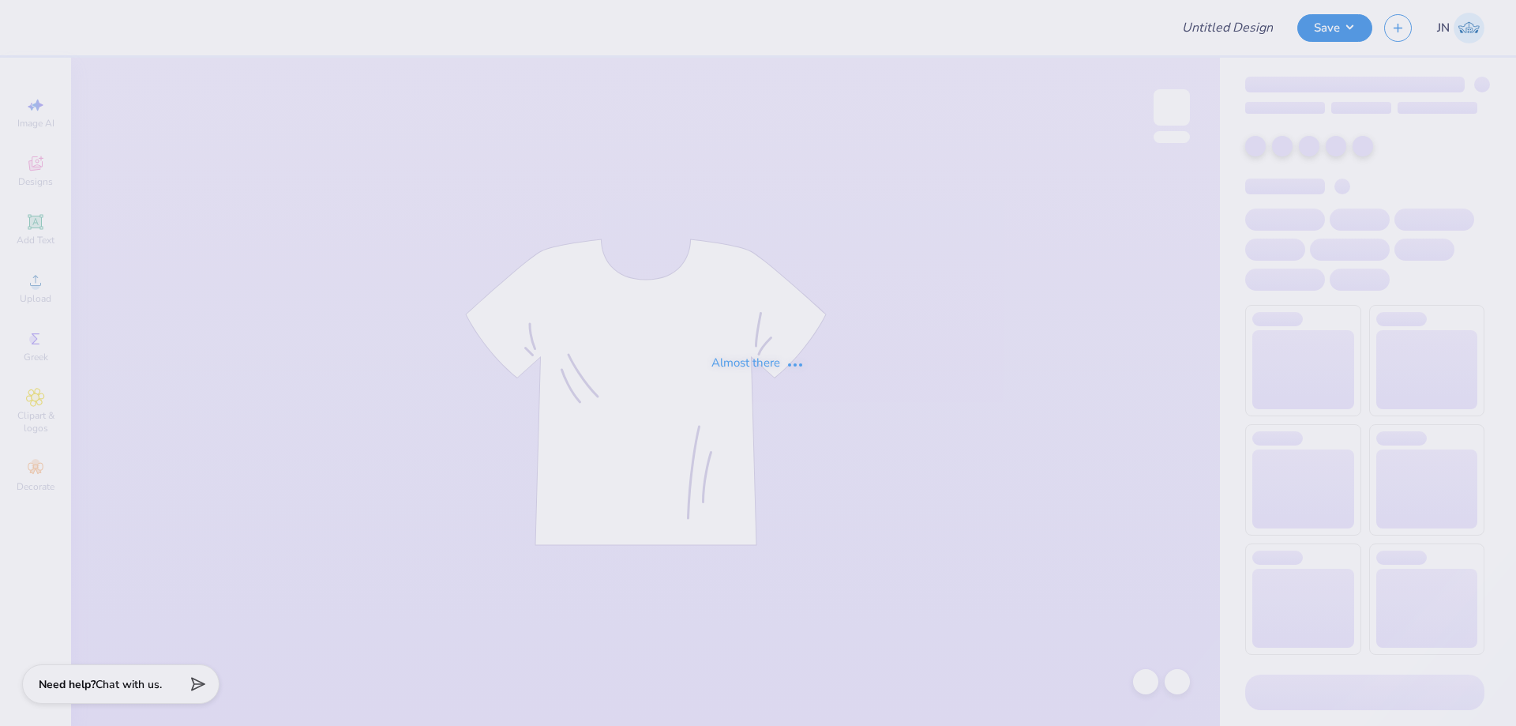
type input "[GEOGRAPHIC_DATA] : [PERSON_NAME] ."
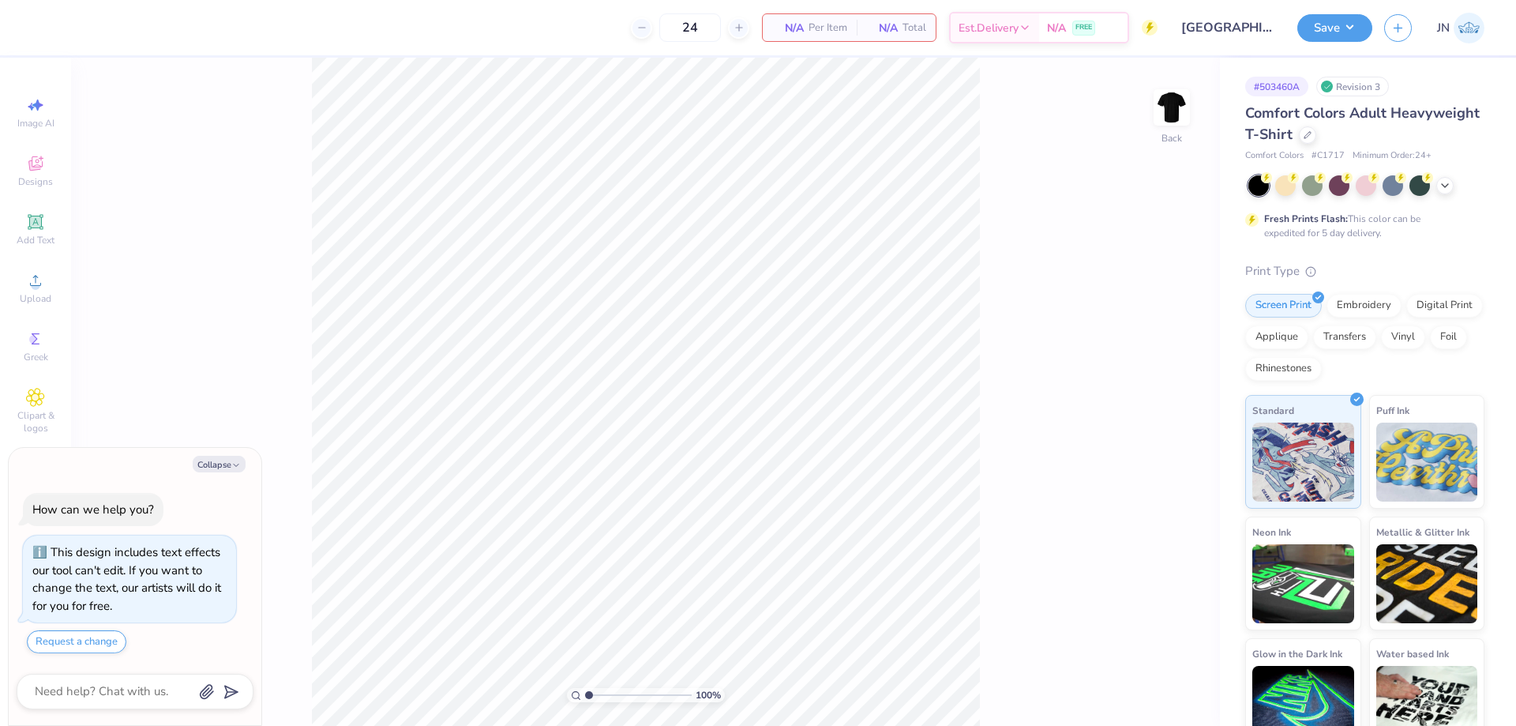
type textarea "x"
type input "2.15"
click at [601, 695] on input "range" at bounding box center [638, 695] width 107 height 14
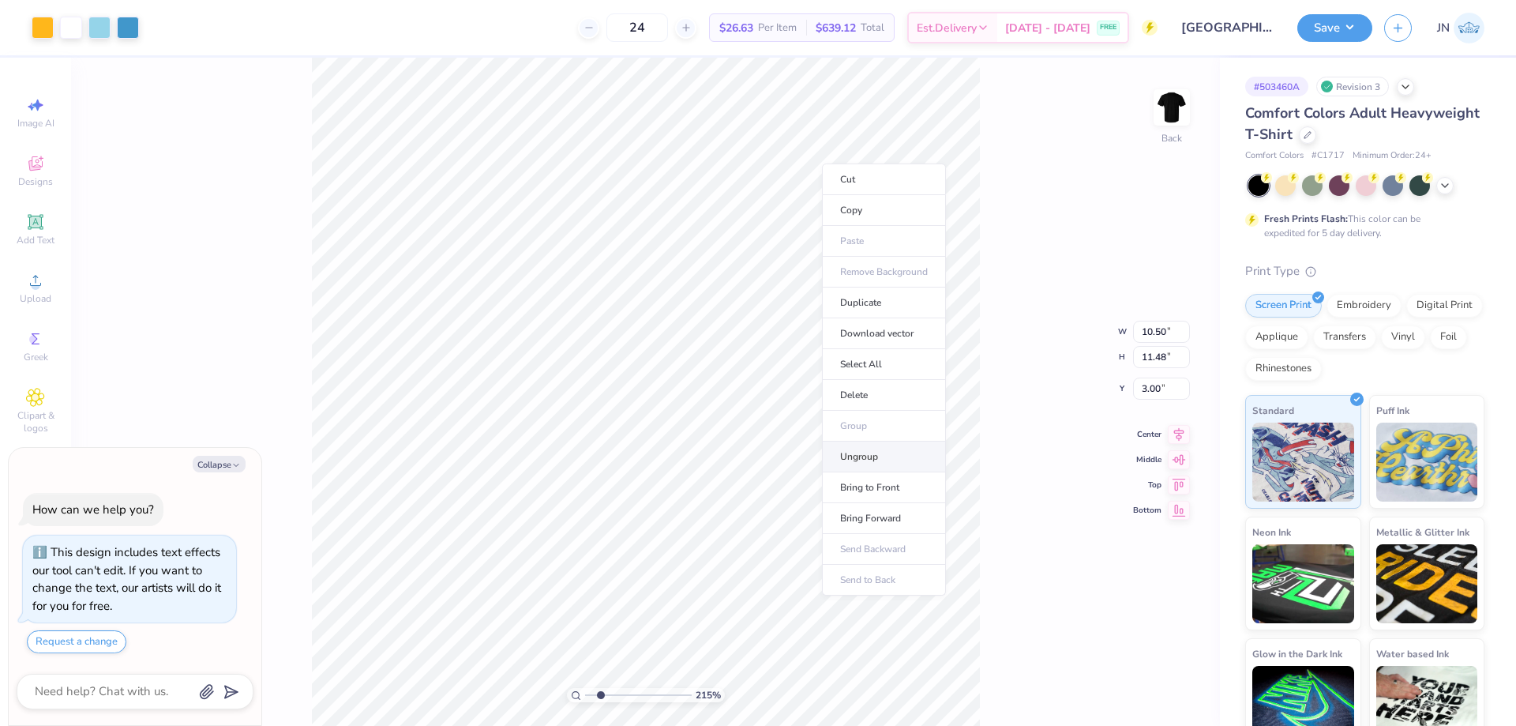
click at [857, 457] on li "Ungroup" at bounding box center [884, 456] width 124 height 31
type textarea "x"
type input "2.15"
type input "3.08"
type input "3.00"
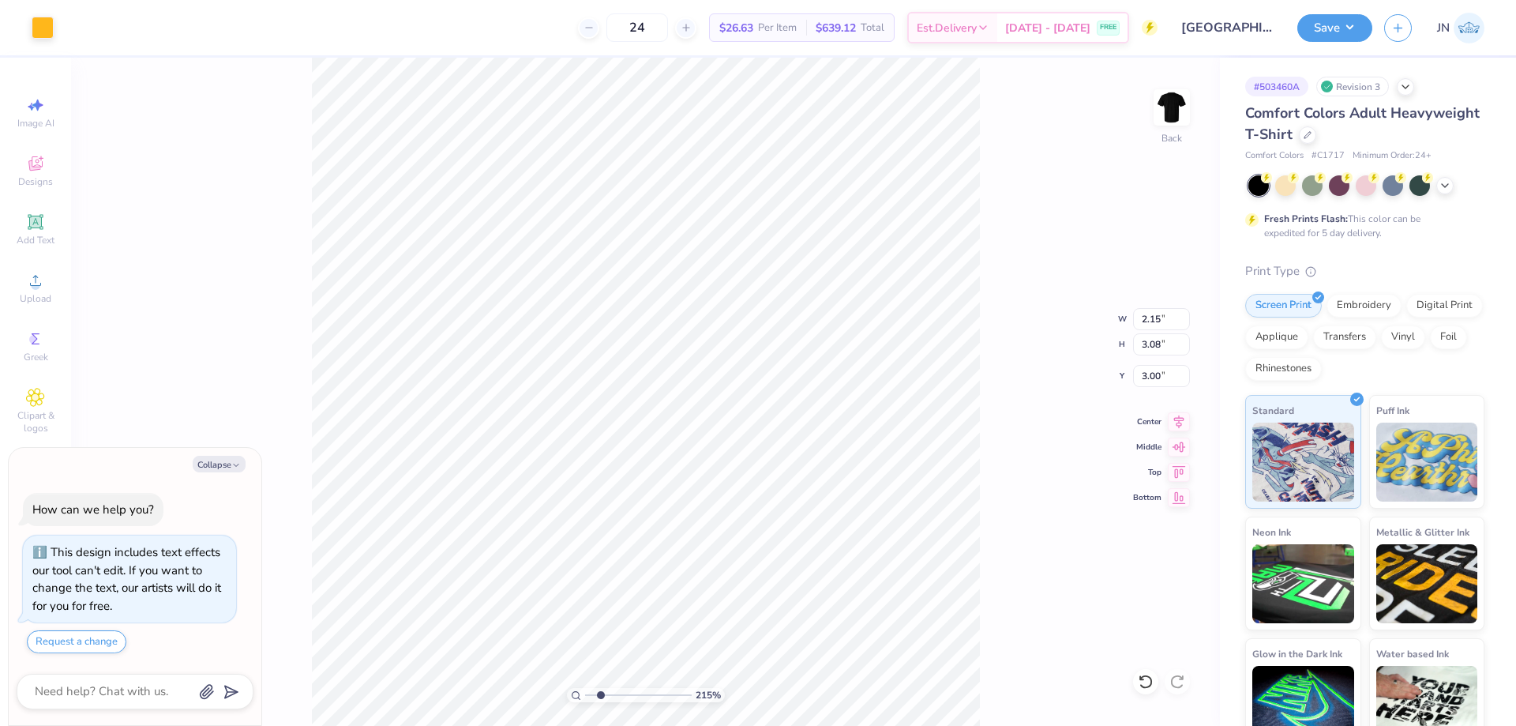
type textarea "x"
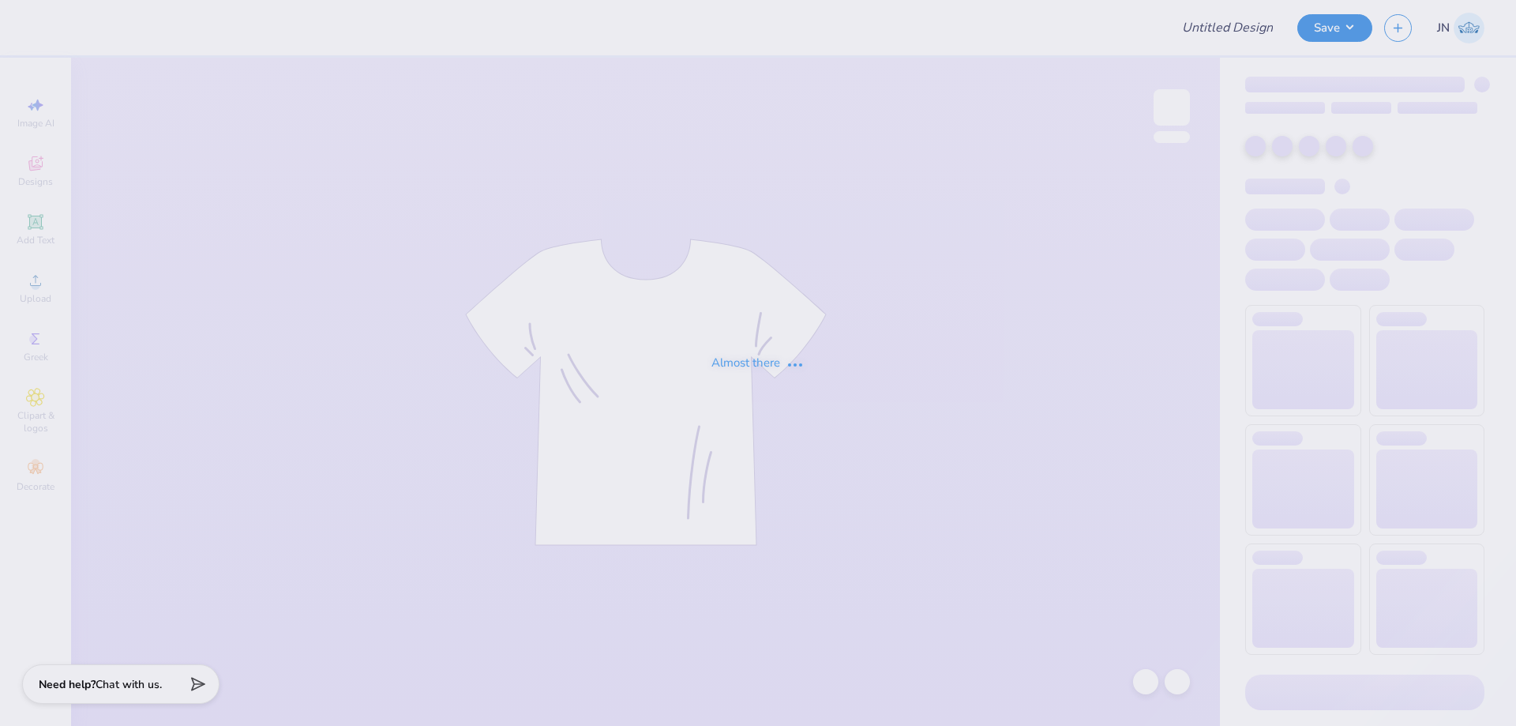
type input "[GEOGRAPHIC_DATA] : [PERSON_NAME] ."
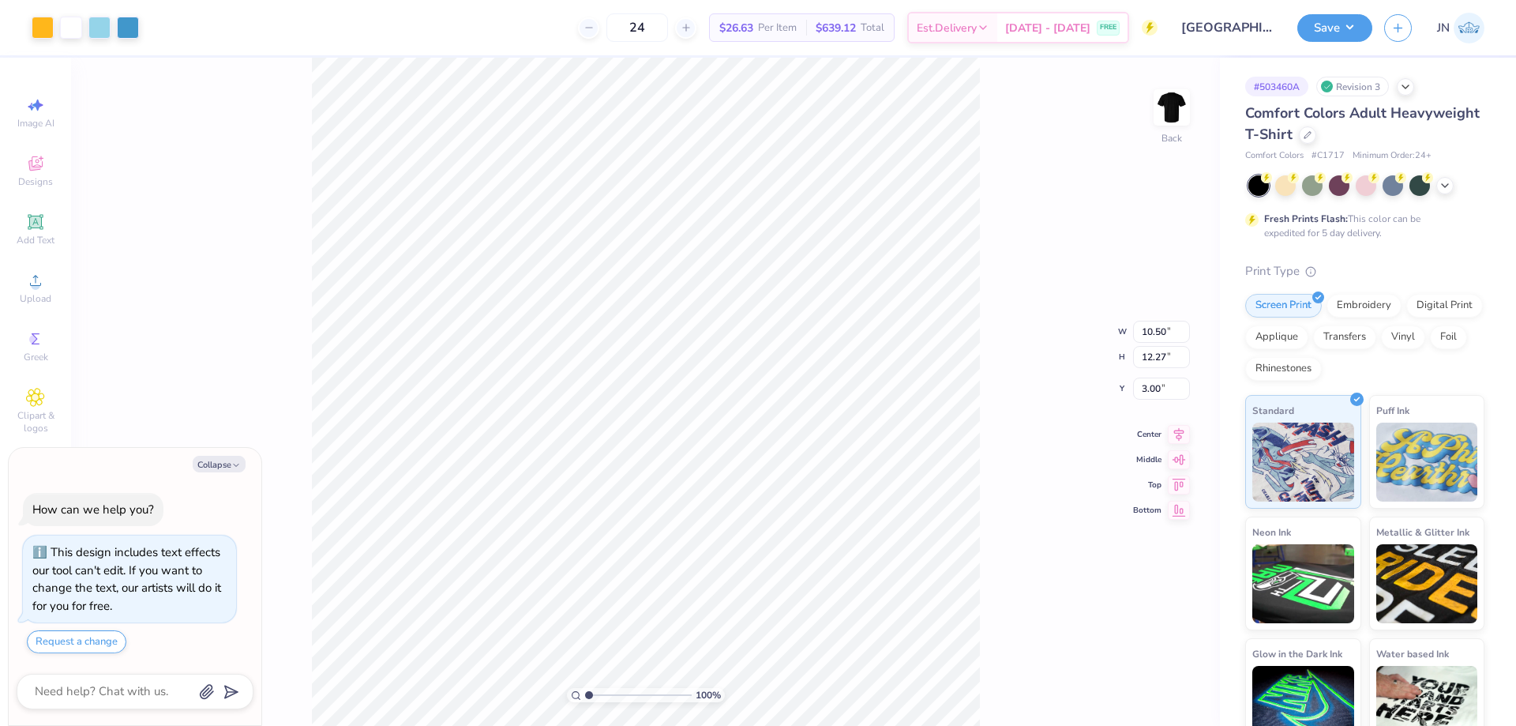
click at [592, 696] on input "range" at bounding box center [638, 695] width 107 height 14
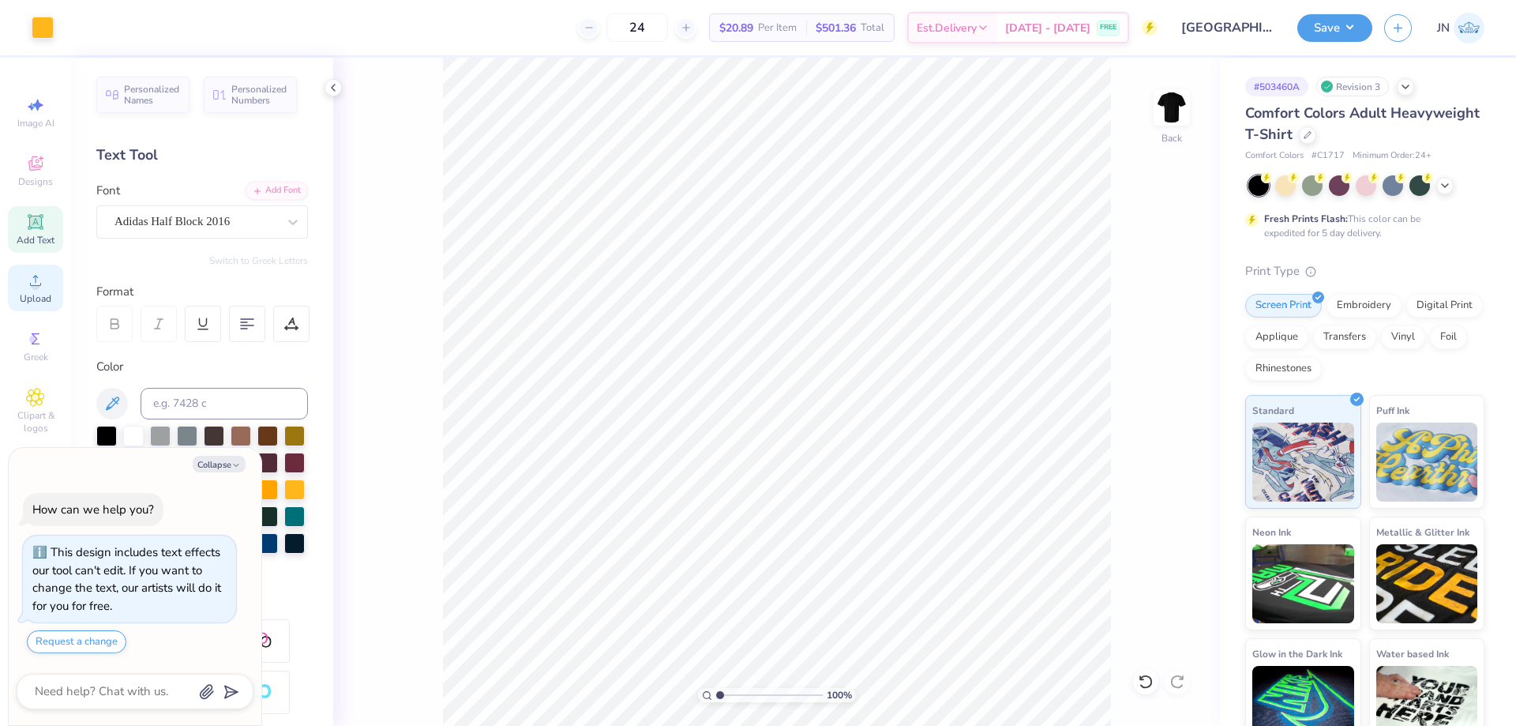
click at [23, 280] on div "Upload" at bounding box center [35, 287] width 55 height 47
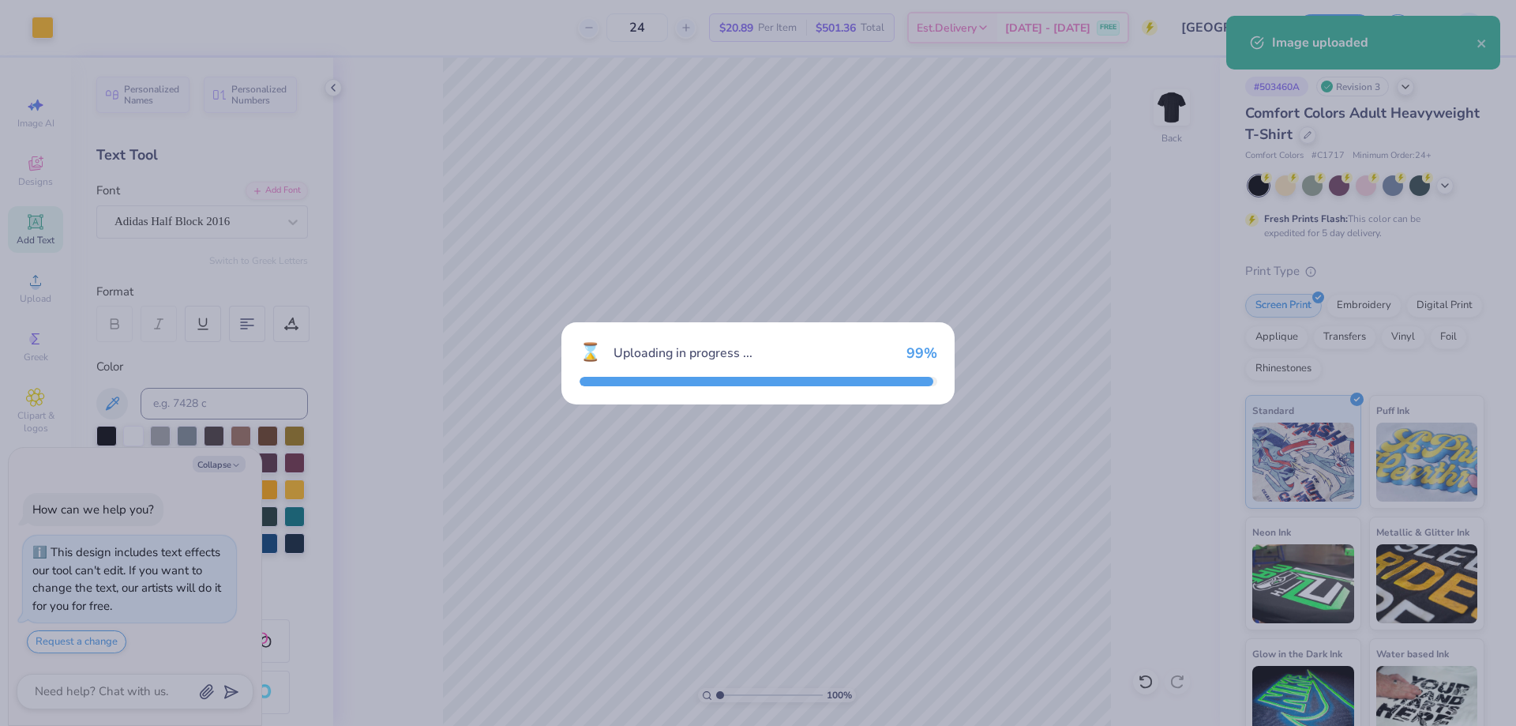
type textarea "x"
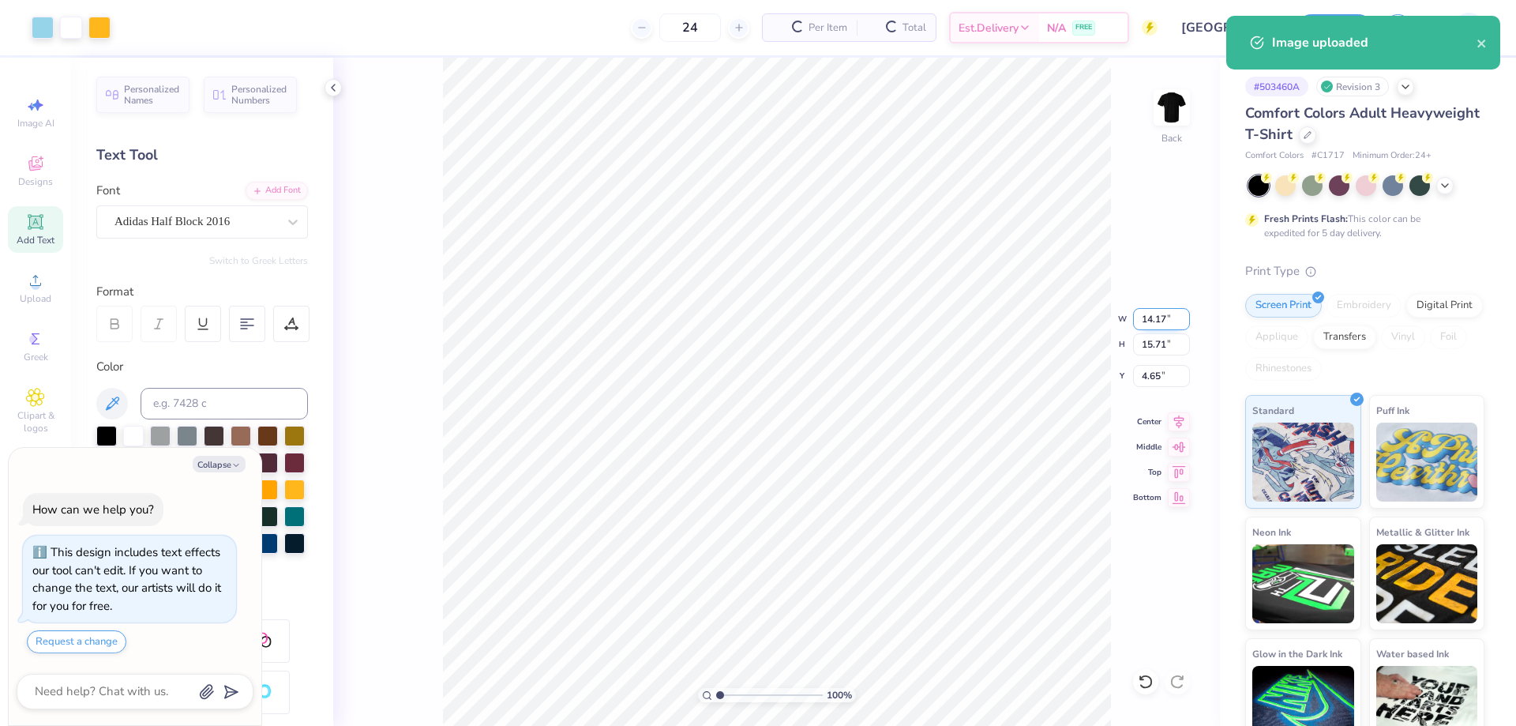
click at [1163, 324] on input "14.17" at bounding box center [1161, 319] width 57 height 22
type input "12"
click at [1145, 373] on input "4.65" at bounding box center [1161, 376] width 57 height 22
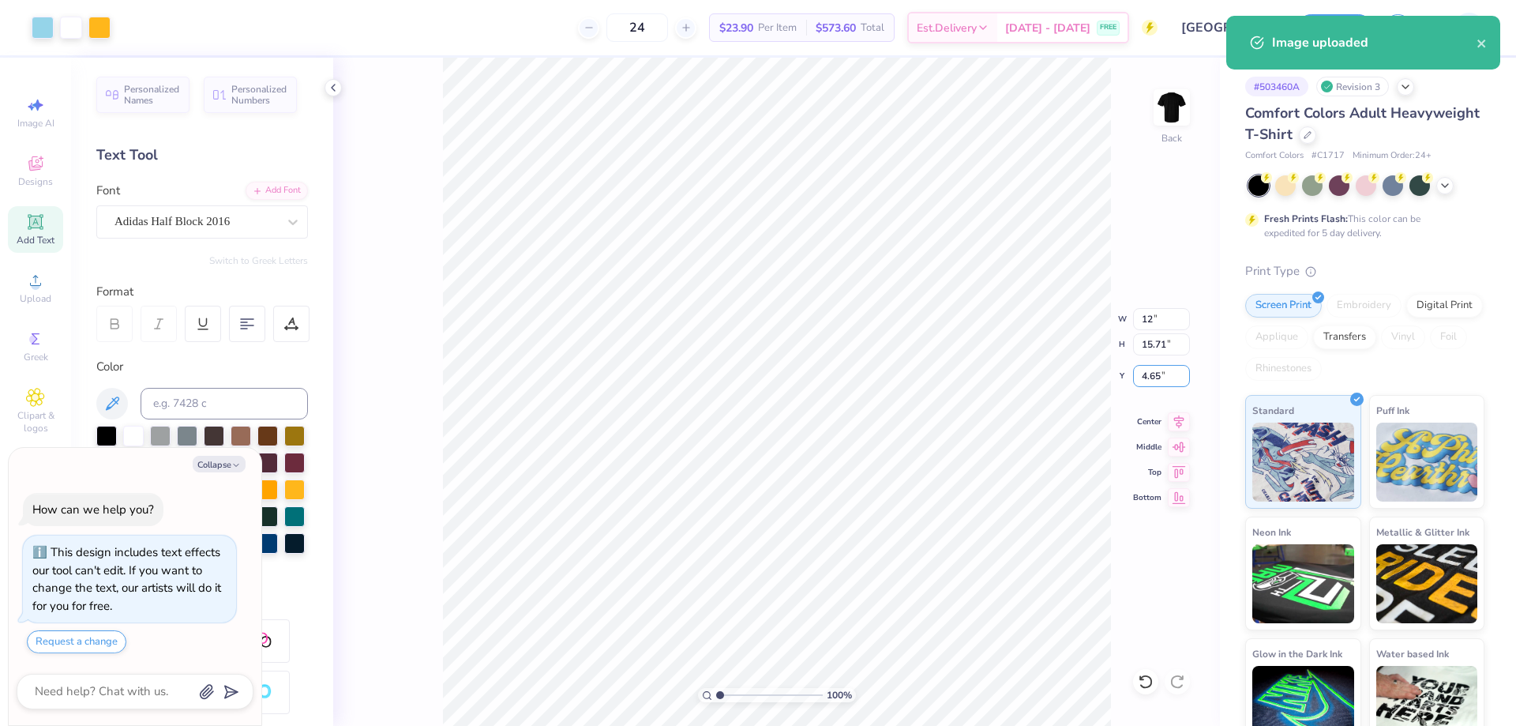
click at [1145, 373] on input "4.65" at bounding box center [1161, 376] width 57 height 22
type input "3"
type textarea "x"
type input "12.00"
type input "13.30"
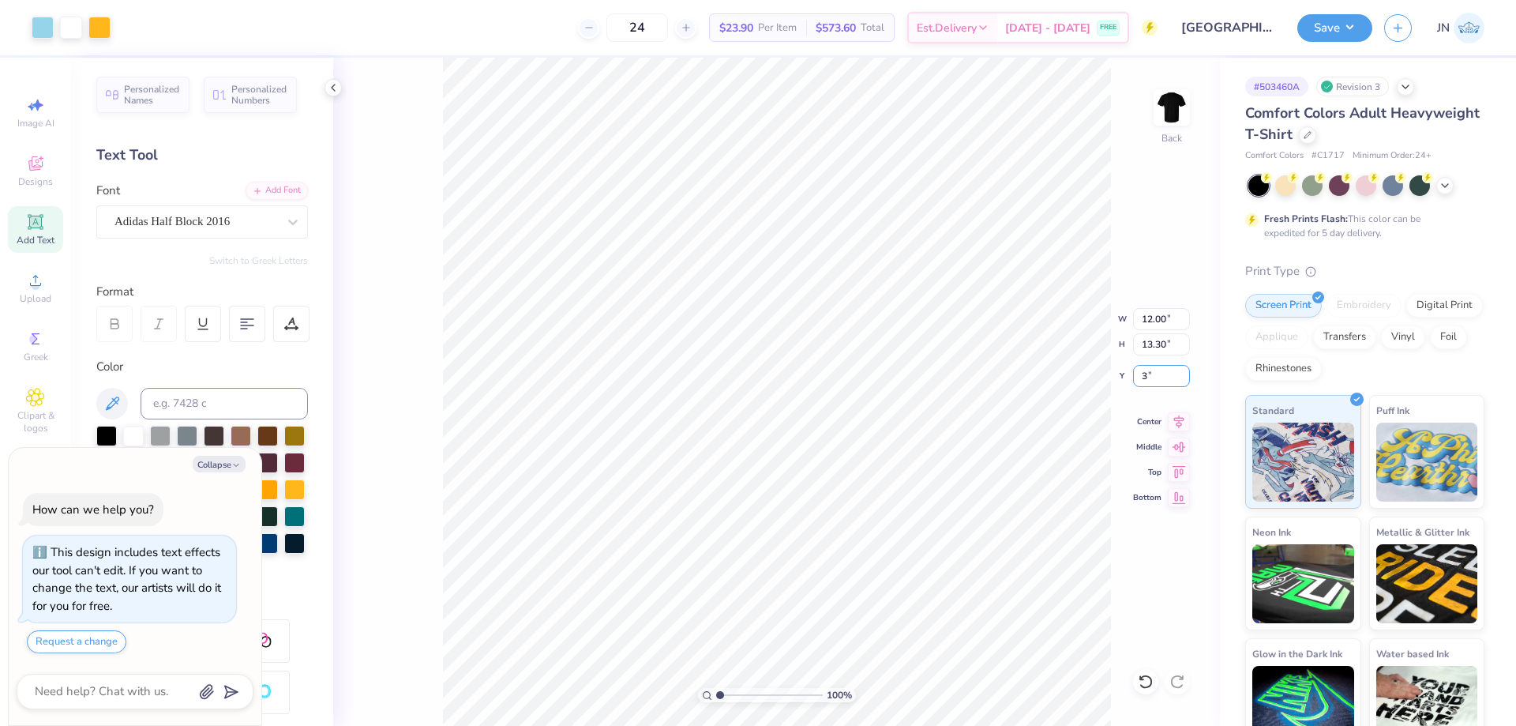
type input "3"
click at [1149, 371] on input "3" at bounding box center [1161, 376] width 57 height 22
type textarea "x"
click at [1154, 377] on input "3.00" at bounding box center [1161, 376] width 57 height 22
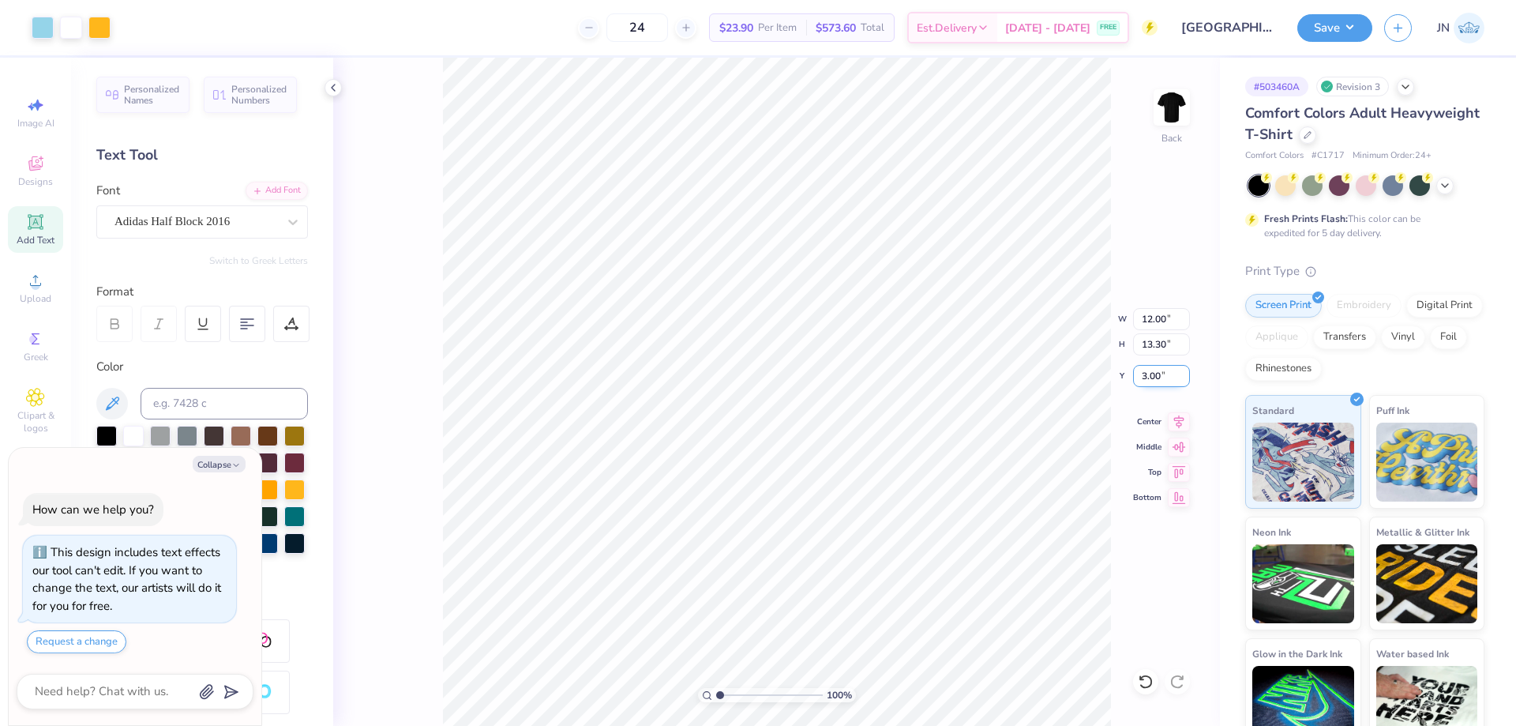
click at [1154, 377] on input "3.00" at bounding box center [1161, 376] width 57 height 22
type input "2.5"
type textarea "x"
click at [1155, 371] on input "2.50" at bounding box center [1161, 376] width 57 height 22
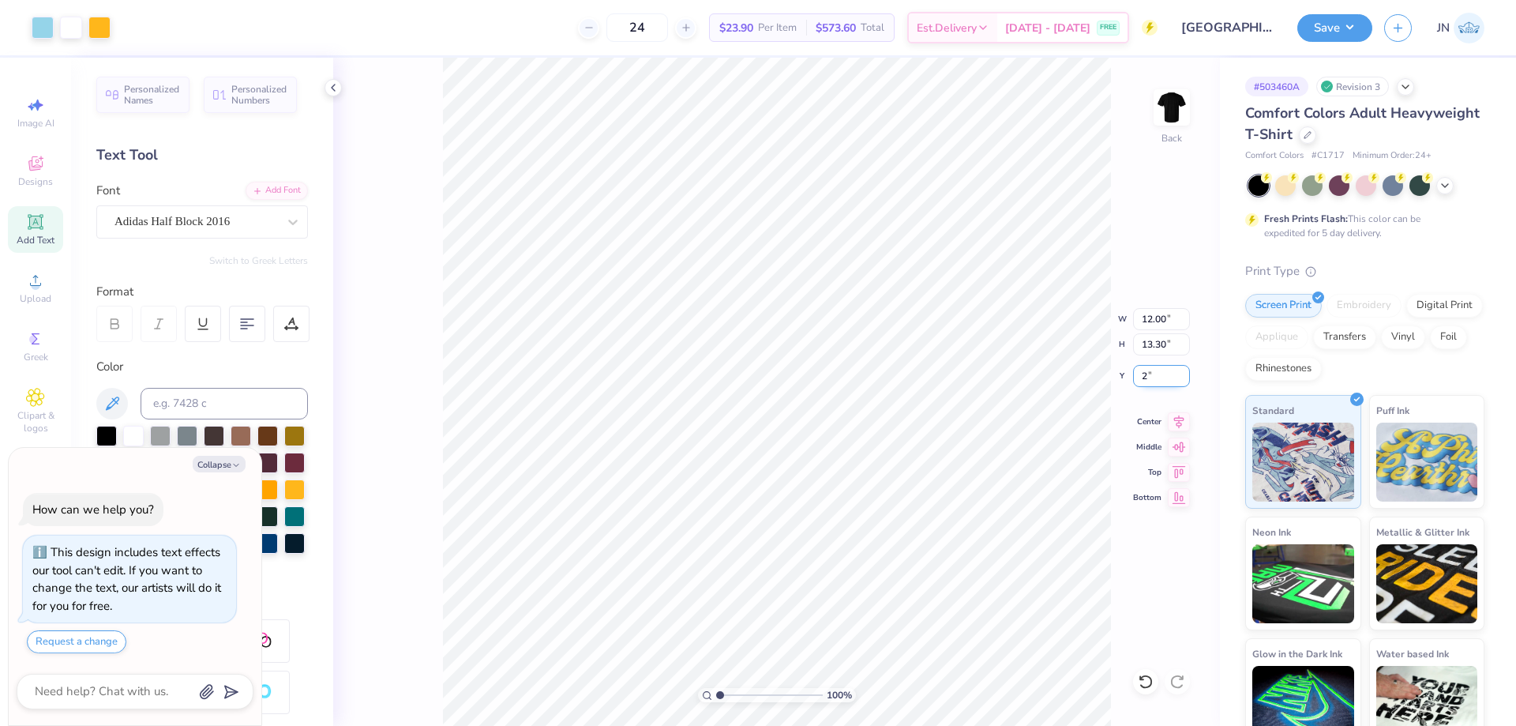
type input "2"
type textarea "x"
type input "2.00"
type textarea "x"
click at [1143, 316] on input "12.00" at bounding box center [1161, 319] width 57 height 22
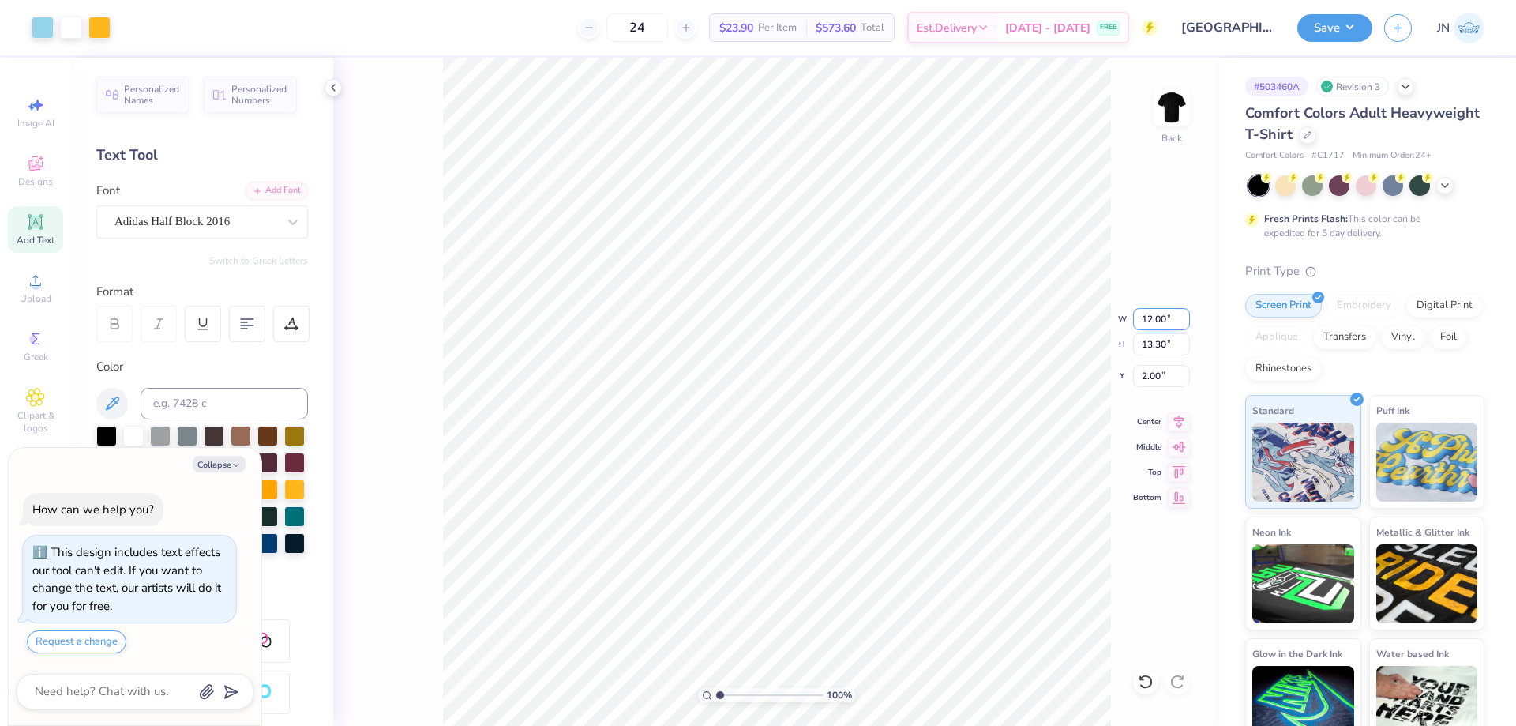
click at [1143, 316] on input "12.00" at bounding box center [1161, 319] width 57 height 22
type input "11.5"
type textarea "x"
type input "11.50"
type input "12.75"
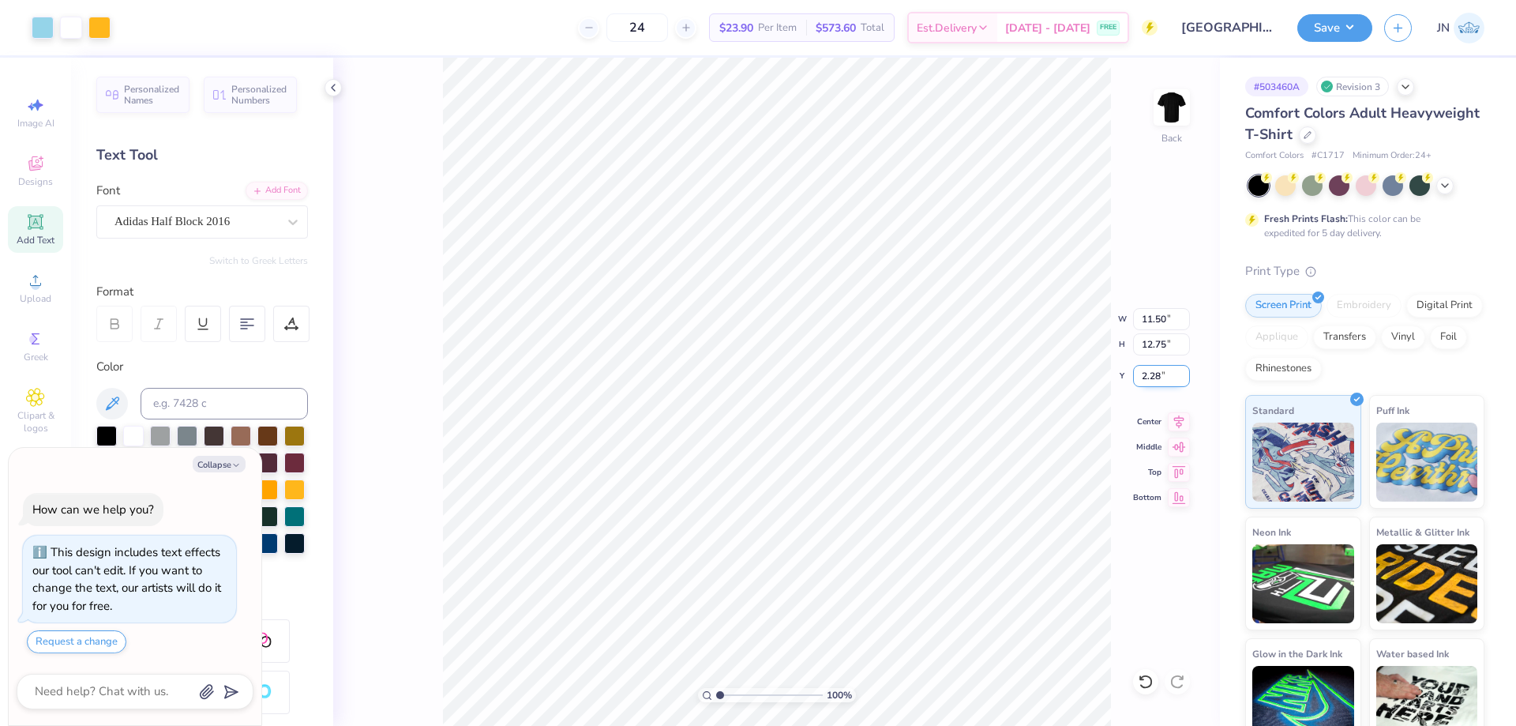
click at [1149, 373] on input "2.28" at bounding box center [1161, 376] width 57 height 22
type input "2"
type textarea "x"
type input "2.00"
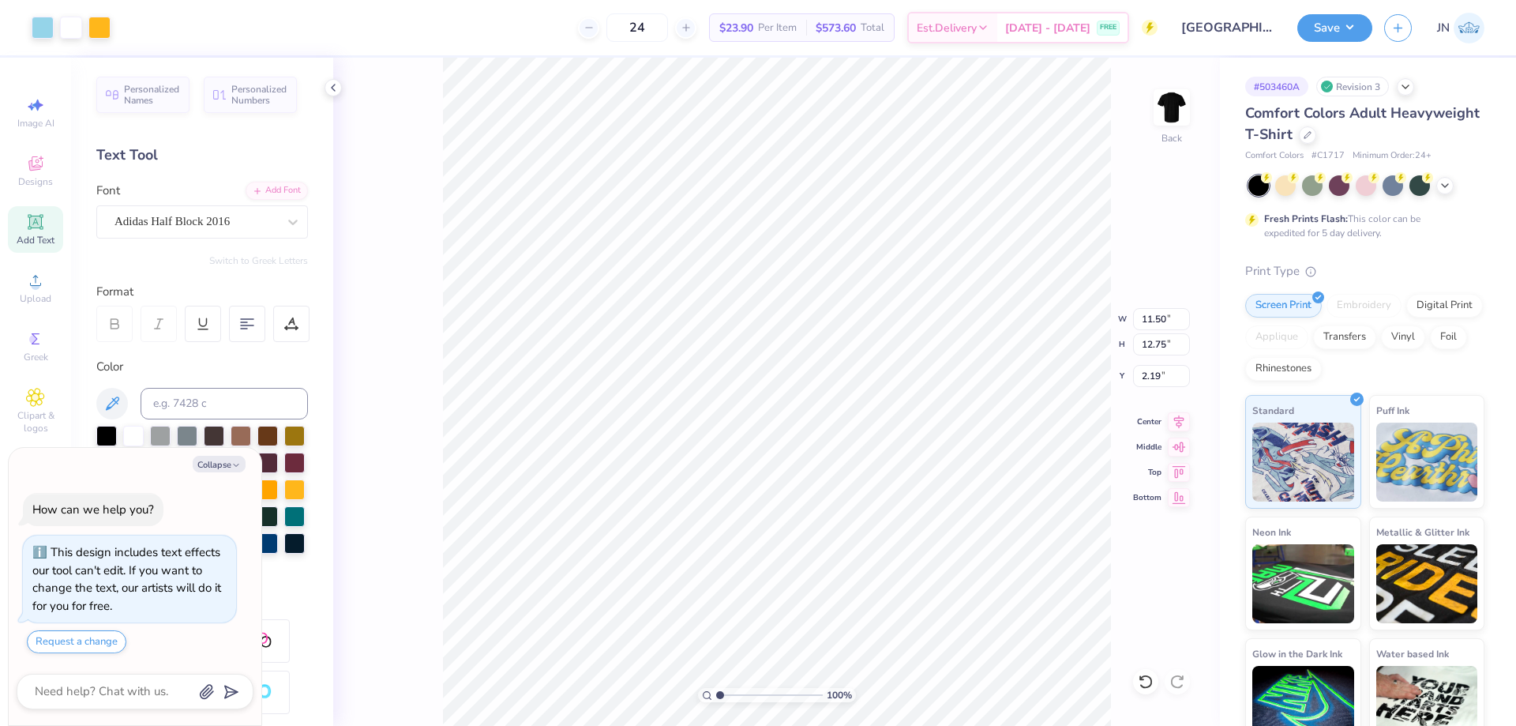
type textarea "x"
click at [1149, 315] on input "11.50" at bounding box center [1161, 319] width 57 height 22
type input "11"
type textarea "x"
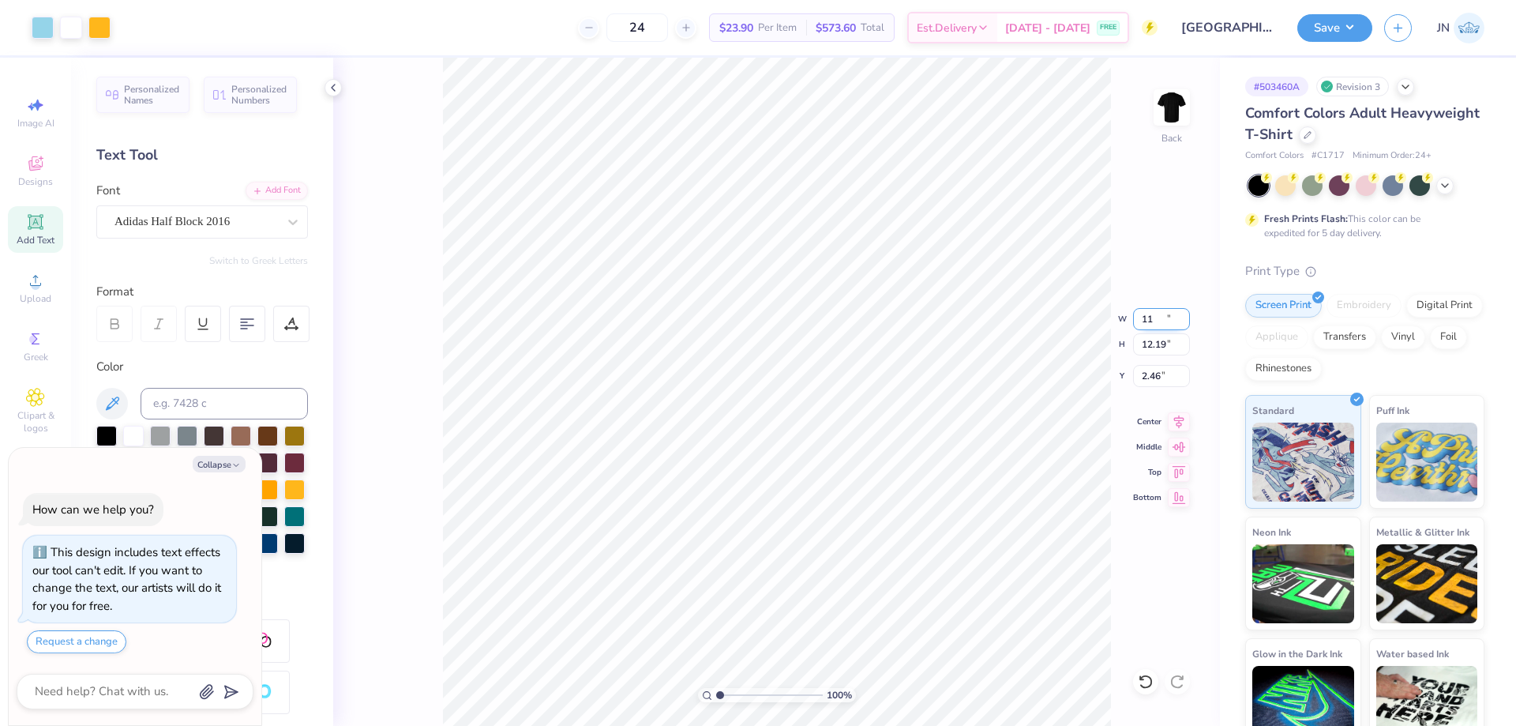
type input "11.00"
type input "12.19"
click at [1140, 369] on input "2.46" at bounding box center [1161, 376] width 57 height 22
type input "2"
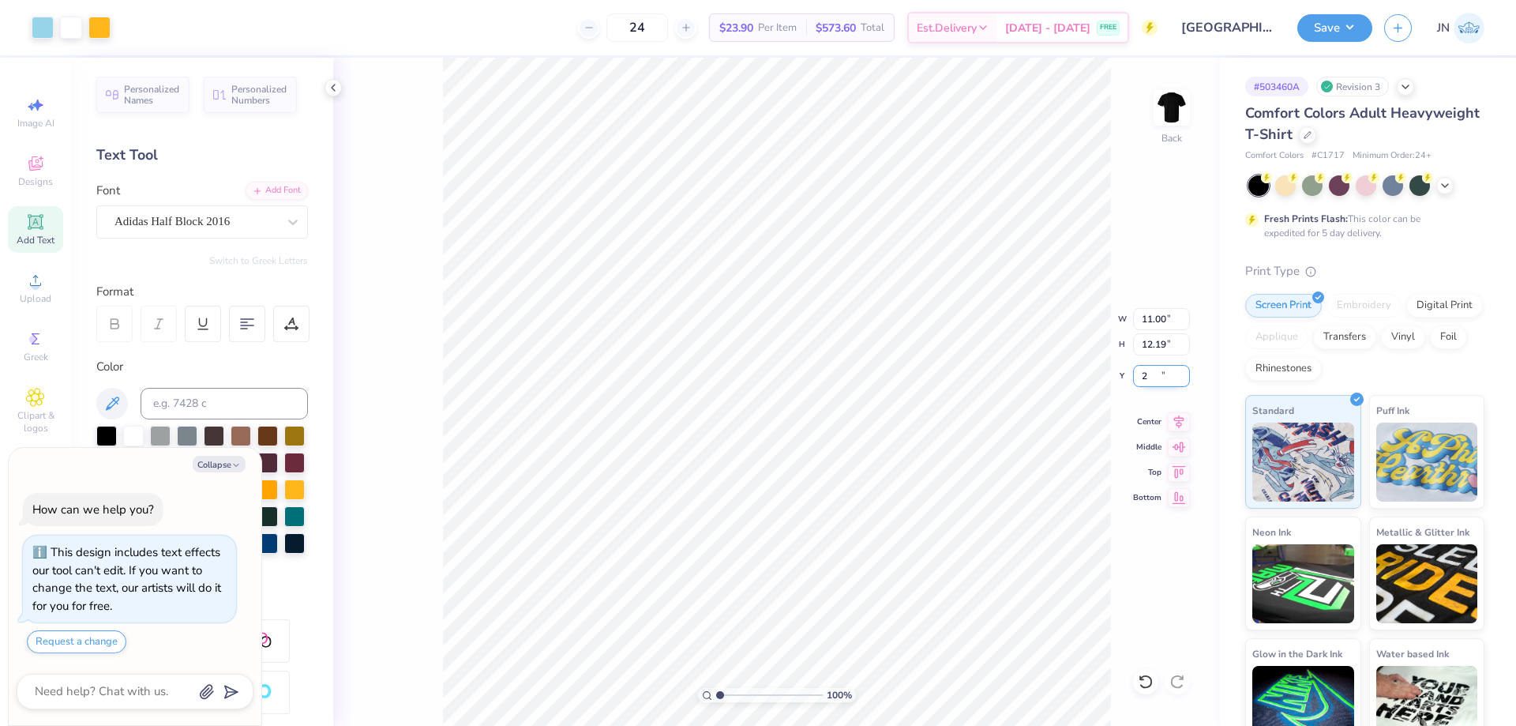
type textarea "x"
type input "2.00"
click at [1335, 24] on button "Save" at bounding box center [1334, 26] width 75 height 28
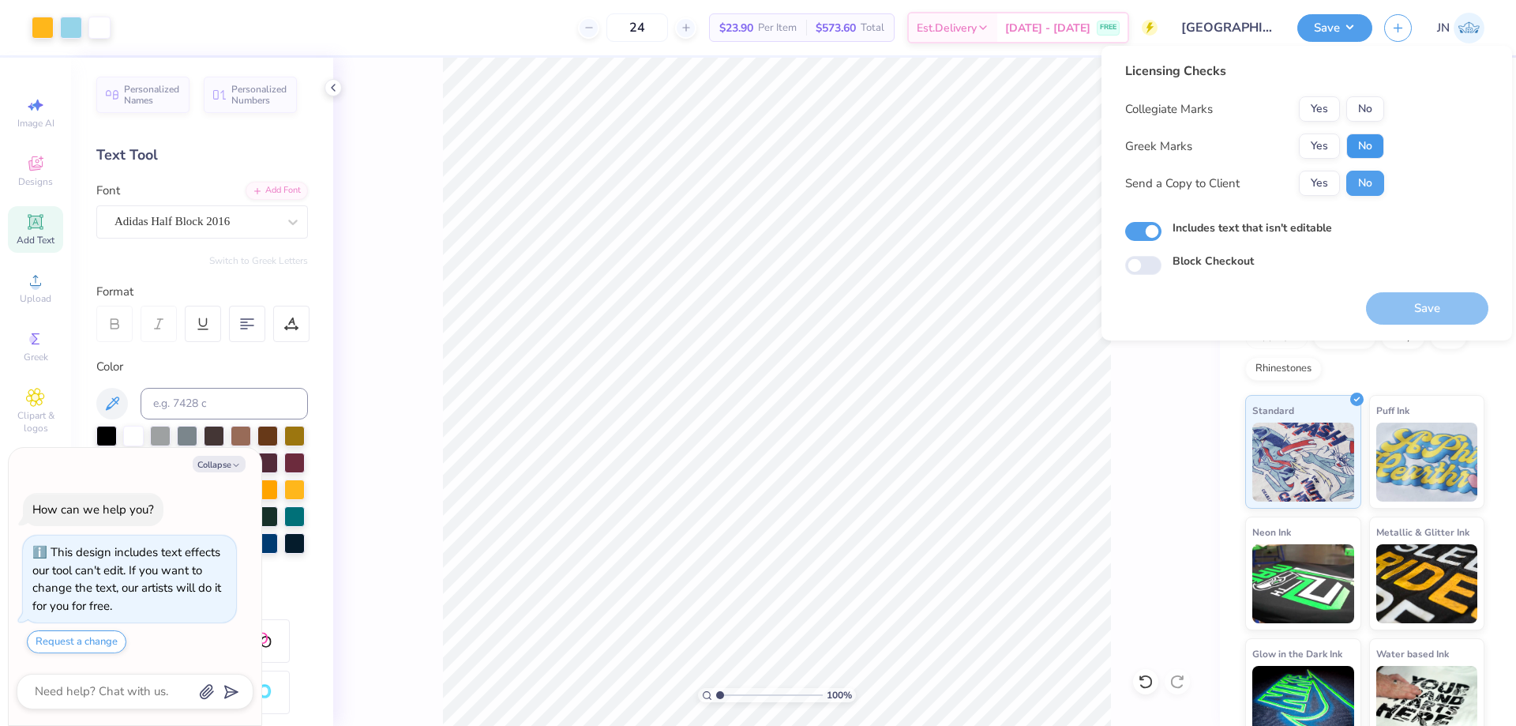
click at [1354, 142] on button "No" at bounding box center [1365, 145] width 38 height 25
click at [1331, 115] on button "Yes" at bounding box center [1319, 108] width 41 height 25
click at [1416, 327] on div "Licensing Checks Collegiate Marks Yes No Greek Marks Yes No Send a Copy to Clie…" at bounding box center [1306, 193] width 411 height 294
click at [1418, 305] on button "Save" at bounding box center [1427, 308] width 122 height 32
type textarea "x"
